Goal: Task Accomplishment & Management: Use online tool/utility

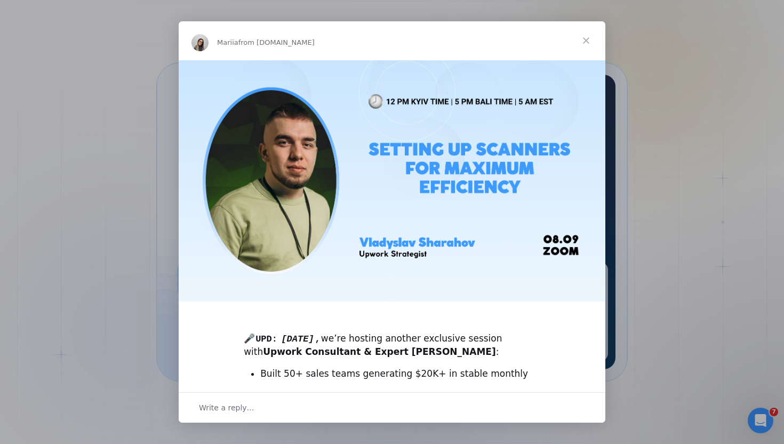
click at [583, 38] on span "Close" at bounding box center [586, 40] width 38 height 38
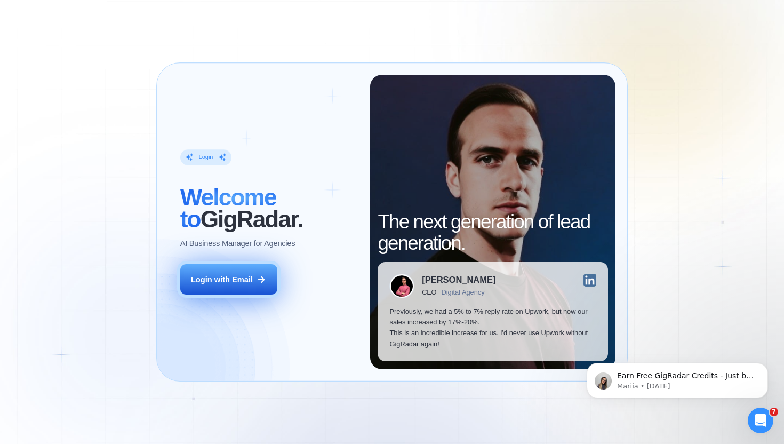
click at [247, 288] on button "Login with Email" at bounding box center [228, 279] width 97 height 30
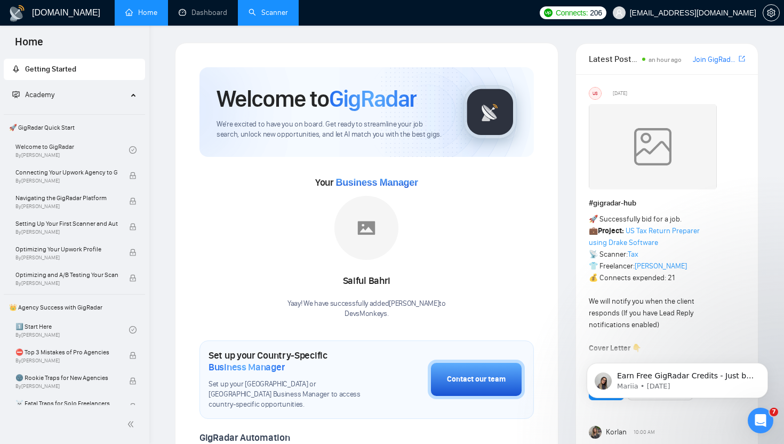
click at [270, 11] on link "Scanner" at bounding box center [268, 12] width 39 height 9
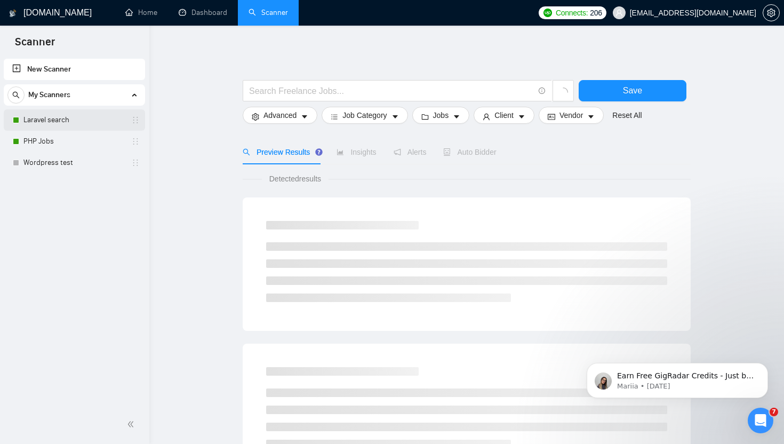
click at [54, 126] on link "Laravel search" at bounding box center [73, 119] width 101 height 21
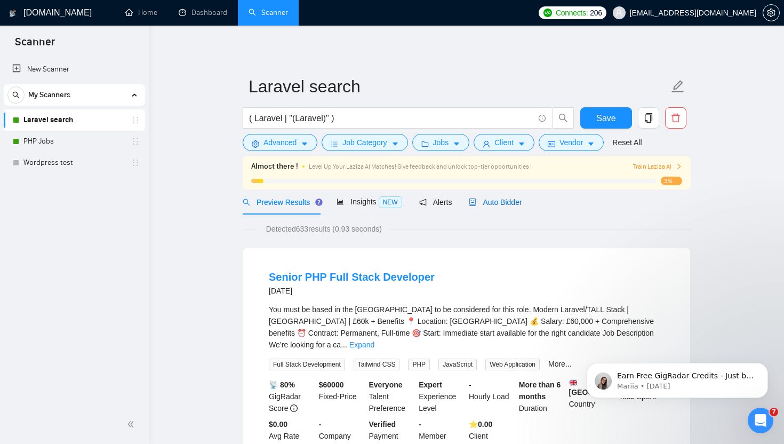
click at [506, 204] on span "Auto Bidder" at bounding box center [495, 202] width 53 height 9
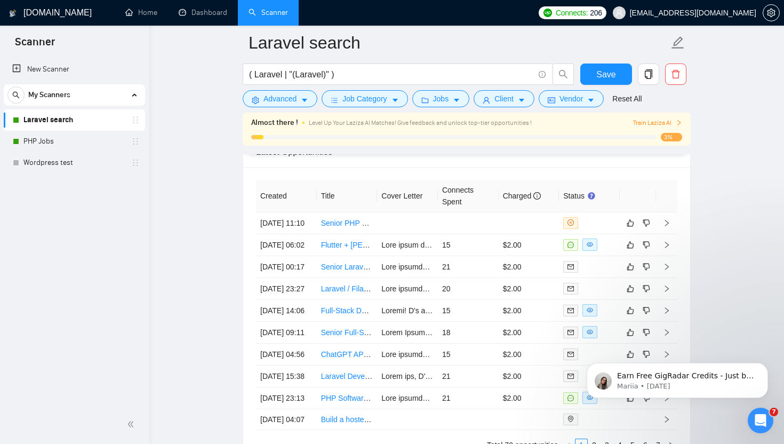
scroll to position [2753, 0]
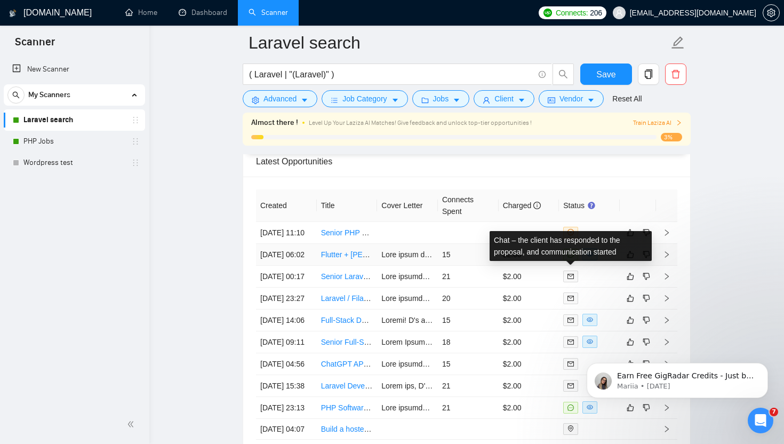
click at [575, 260] on span at bounding box center [571, 255] width 15 height 12
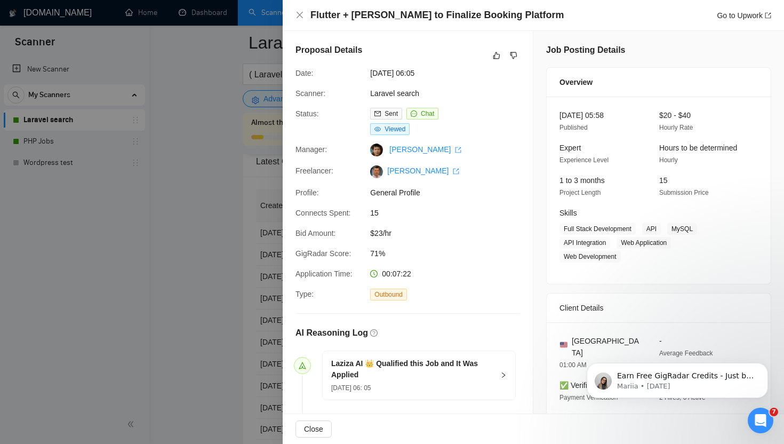
click at [202, 174] on div at bounding box center [392, 222] width 784 height 444
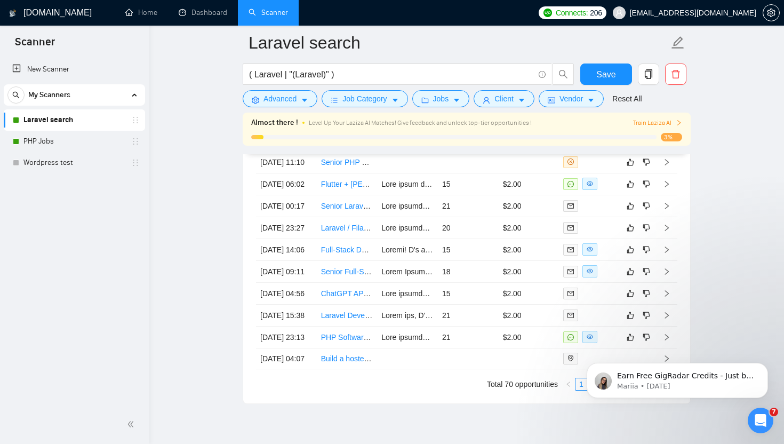
scroll to position [2790, 0]
